Goal: Information Seeking & Learning: Learn about a topic

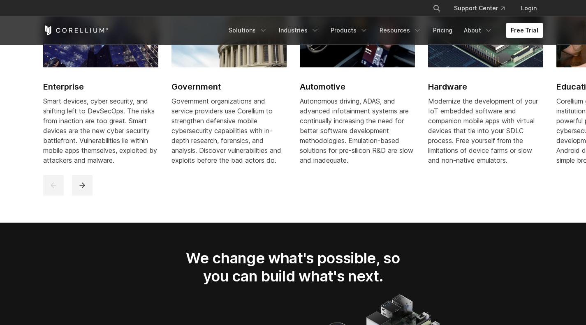
scroll to position [1063, 0]
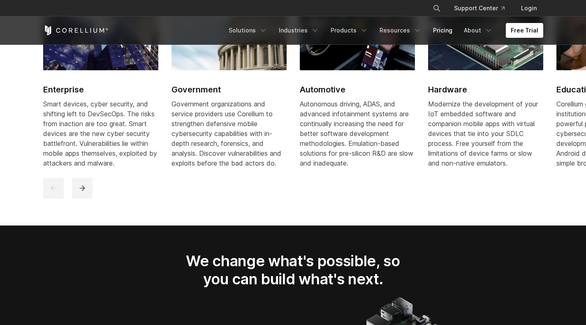
click at [444, 35] on link "Pricing" at bounding box center [442, 30] width 29 height 15
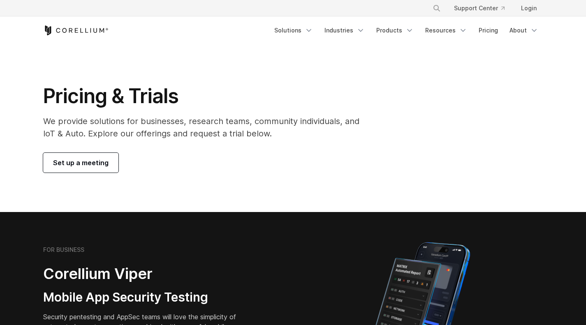
click at [391, 34] on link "Products" at bounding box center [394, 30] width 47 height 15
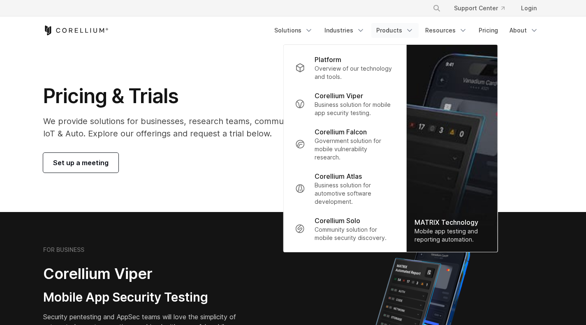
click at [370, 187] on p "Business solution for automotive software development." at bounding box center [355, 193] width 80 height 25
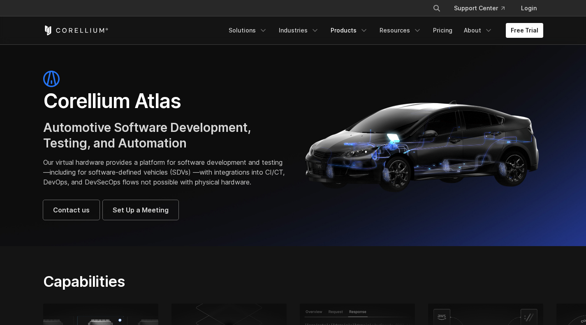
click at [346, 28] on link "Products" at bounding box center [349, 30] width 47 height 15
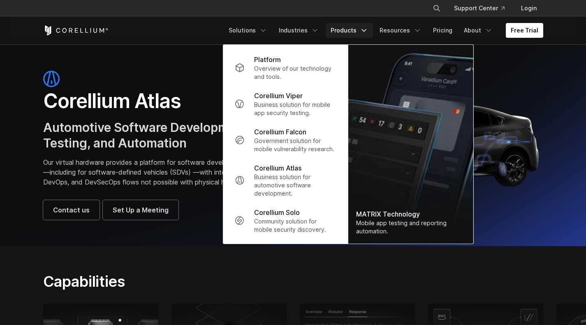
click at [299, 225] on p "Community solution for mobile security discovery." at bounding box center [295, 226] width 82 height 16
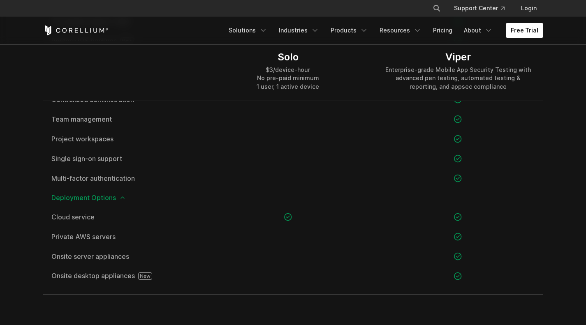
scroll to position [1190, 0]
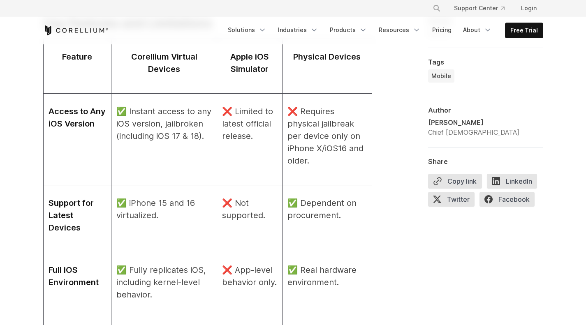
scroll to position [1005, 0]
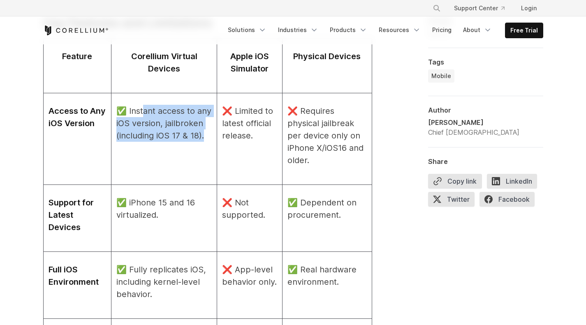
drag, startPoint x: 149, startPoint y: 114, endPoint x: 169, endPoint y: 148, distance: 39.1
click at [169, 142] on p "✅ Instant access to any iOS version, jailbroken (including iOS 17 & 18)." at bounding box center [163, 123] width 95 height 37
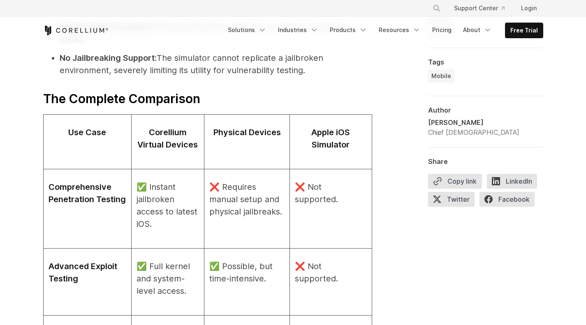
scroll to position [2316, 0]
drag, startPoint x: 149, startPoint y: 175, endPoint x: 167, endPoint y: 211, distance: 40.6
click at [167, 211] on p "✅ Instant jailbroken access to latest iOS." at bounding box center [168, 205] width 63 height 49
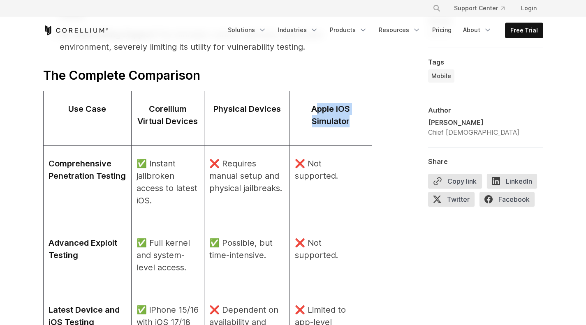
drag, startPoint x: 316, startPoint y: 96, endPoint x: 353, endPoint y: 120, distance: 43.7
click at [353, 120] on td "Apple iOS Simulator" at bounding box center [331, 118] width 82 height 55
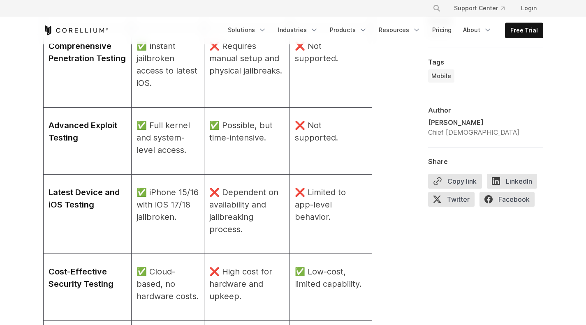
scroll to position [2498, 0]
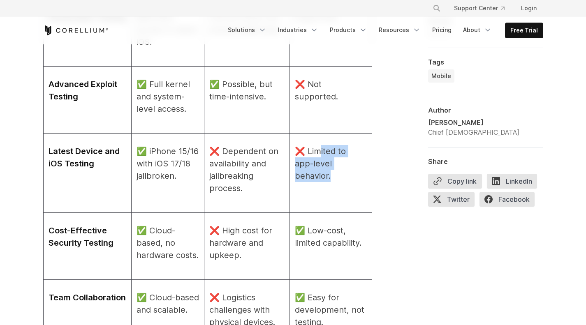
drag, startPoint x: 321, startPoint y: 143, endPoint x: 333, endPoint y: 166, distance: 26.3
click at [333, 166] on p "❌ Limited to app-level behavior." at bounding box center [331, 163] width 72 height 37
drag, startPoint x: 158, startPoint y: 162, endPoint x: 197, endPoint y: 177, distance: 41.0
click at [197, 177] on td "✅ iPhone 15/16 with iOS 17/18 jailbroken." at bounding box center [167, 173] width 73 height 79
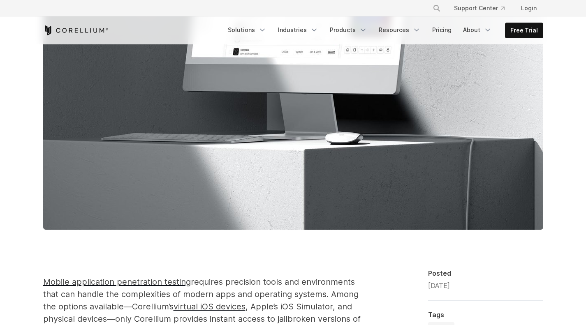
scroll to position [524, 0]
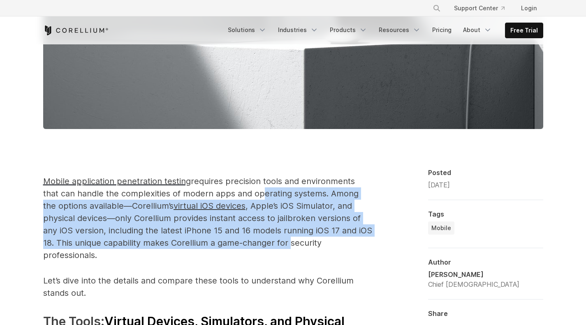
drag, startPoint x: 258, startPoint y: 198, endPoint x: 289, endPoint y: 246, distance: 57.6
click at [289, 246] on p "Mobile application penetration testing requires precision tools and environment…" at bounding box center [207, 218] width 329 height 86
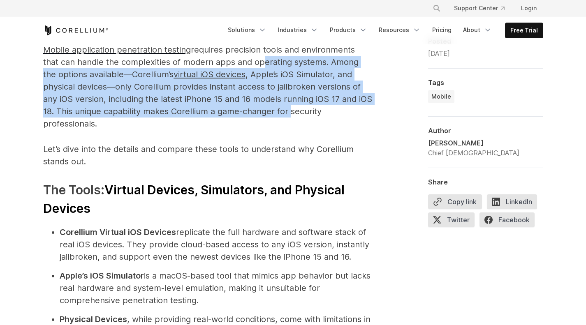
scroll to position [769, 0]
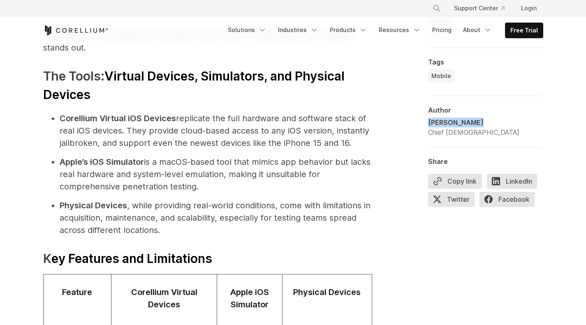
drag, startPoint x: 428, startPoint y: 124, endPoint x: 474, endPoint y: 121, distance: 46.1
click at [474, 121] on div "Brian Robison" at bounding box center [473, 123] width 91 height 10
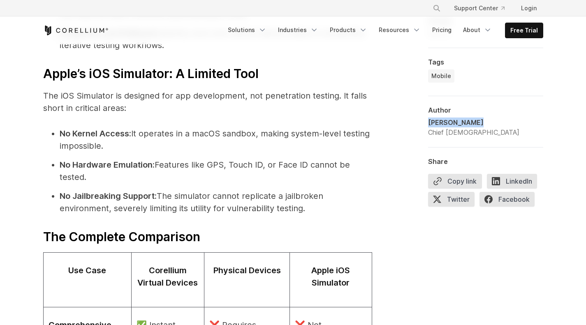
scroll to position [2178, 0]
drag, startPoint x: 233, startPoint y: 225, endPoint x: 213, endPoint y: 205, distance: 27.9
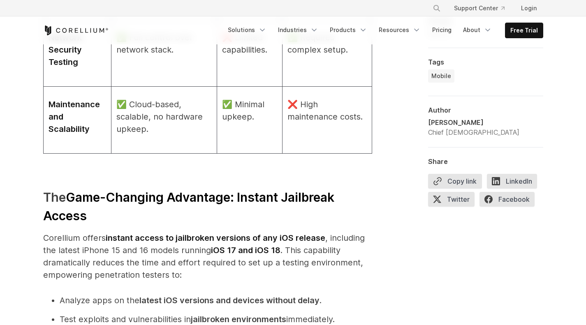
scroll to position [1451, 0]
click at [399, 34] on link "Resources" at bounding box center [400, 30] width 52 height 15
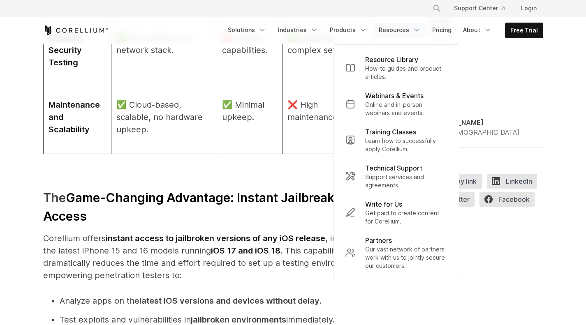
click at [363, 31] on icon "Navigation Menu" at bounding box center [363, 30] width 8 height 8
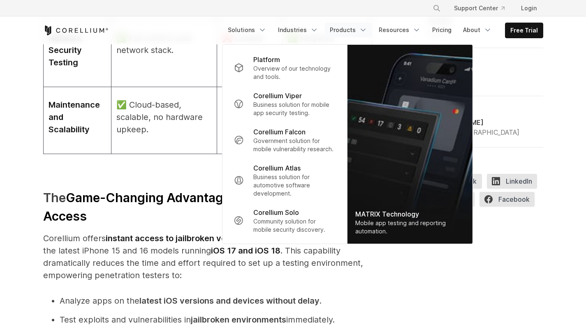
click at [320, 182] on p "Business solution for automotive software development." at bounding box center [294, 185] width 82 height 25
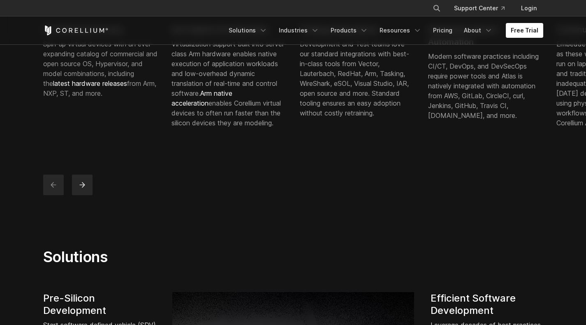
scroll to position [366, 0]
click at [87, 190] on button "next" at bounding box center [82, 184] width 21 height 21
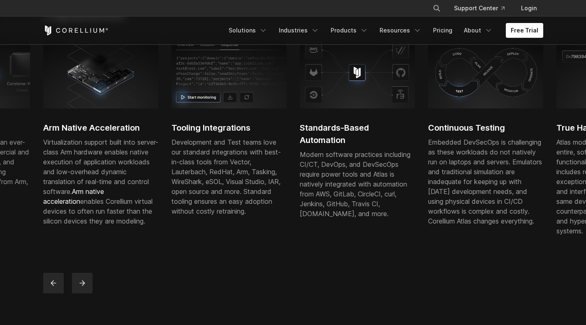
scroll to position [268, 0]
click at [79, 287] on icon "next" at bounding box center [82, 283] width 8 height 8
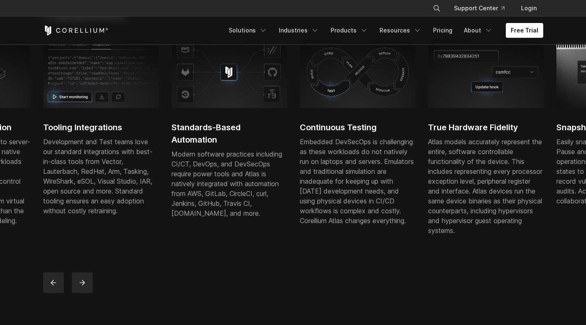
click at [79, 287] on icon "next" at bounding box center [82, 283] width 8 height 8
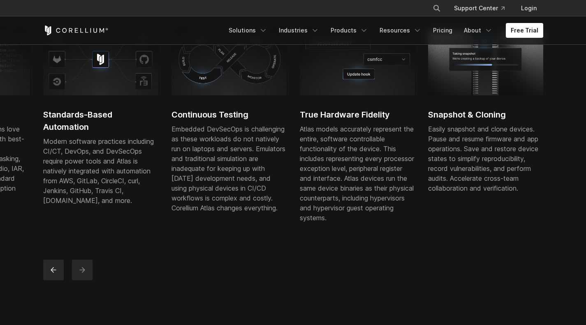
scroll to position [281, 0]
click at [48, 280] on button "previous" at bounding box center [53, 269] width 21 height 21
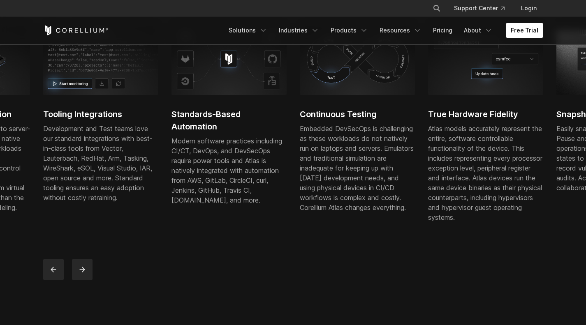
click at [48, 280] on button "previous" at bounding box center [53, 269] width 21 height 21
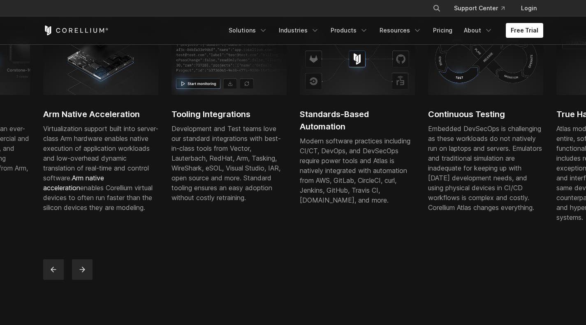
click at [48, 280] on button "previous" at bounding box center [53, 269] width 21 height 21
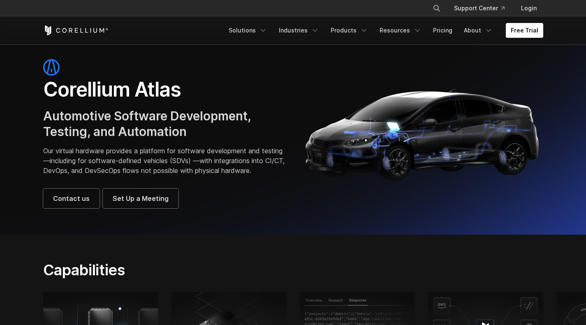
scroll to position [11, 0]
click at [363, 30] on link "Products" at bounding box center [349, 30] width 47 height 15
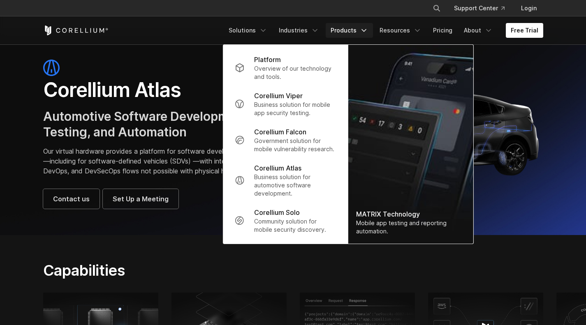
click at [211, 194] on div "Corellium Atlas Automotive Software Development, Testing, and Automation Our vi…" at bounding box center [164, 134] width 242 height 149
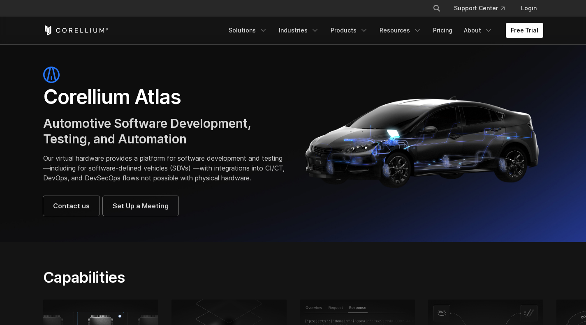
scroll to position [0, 0]
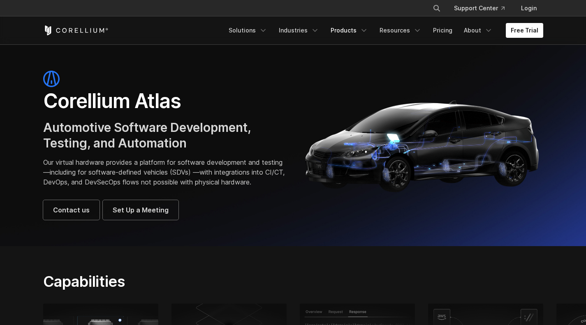
click at [338, 36] on link "Products" at bounding box center [349, 30] width 47 height 15
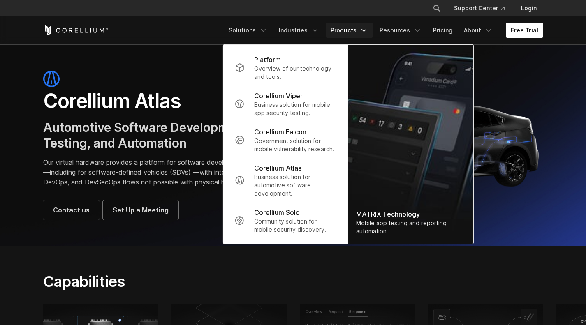
click at [306, 218] on p "Community solution for mobile security discovery." at bounding box center [295, 226] width 82 height 16
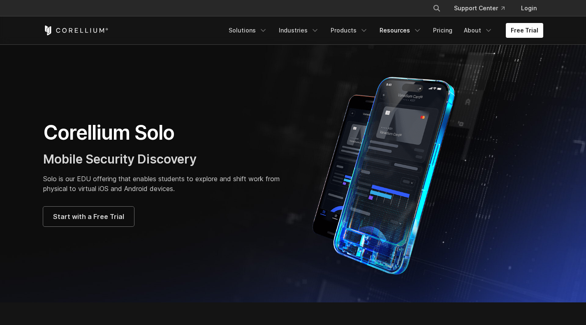
click at [399, 30] on link "Resources" at bounding box center [401, 30] width 52 height 15
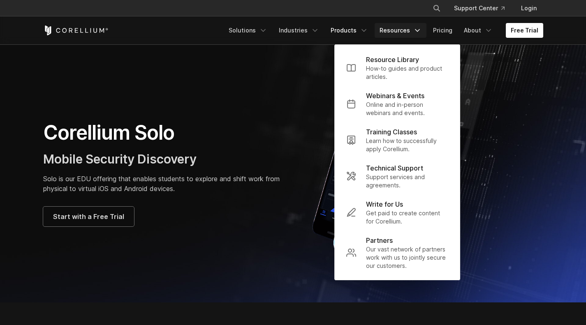
click at [363, 31] on link "Products" at bounding box center [349, 30] width 47 height 15
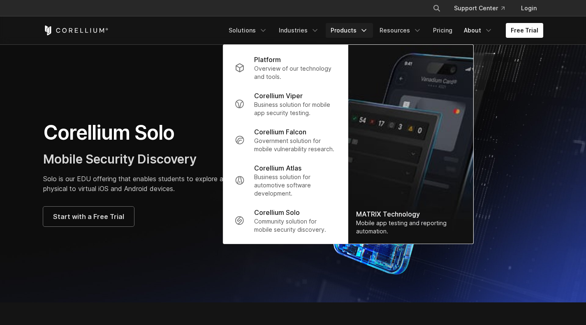
click at [472, 31] on link "About" at bounding box center [478, 30] width 39 height 15
